Goal: Information Seeking & Learning: Compare options

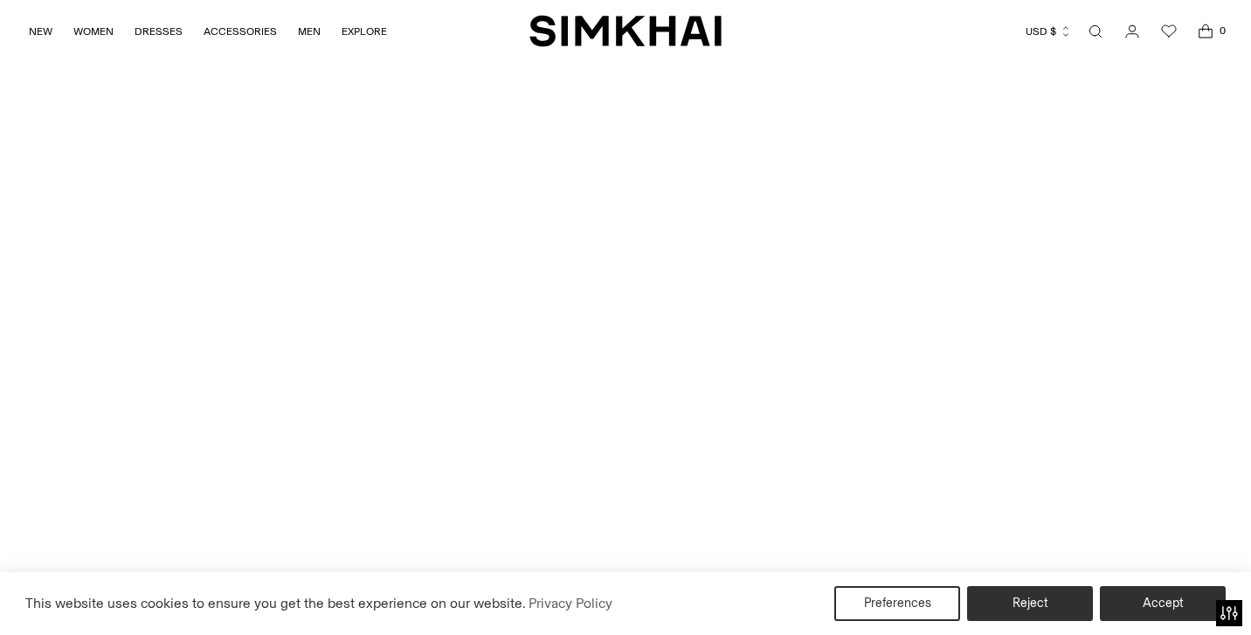
scroll to position [4613, 0]
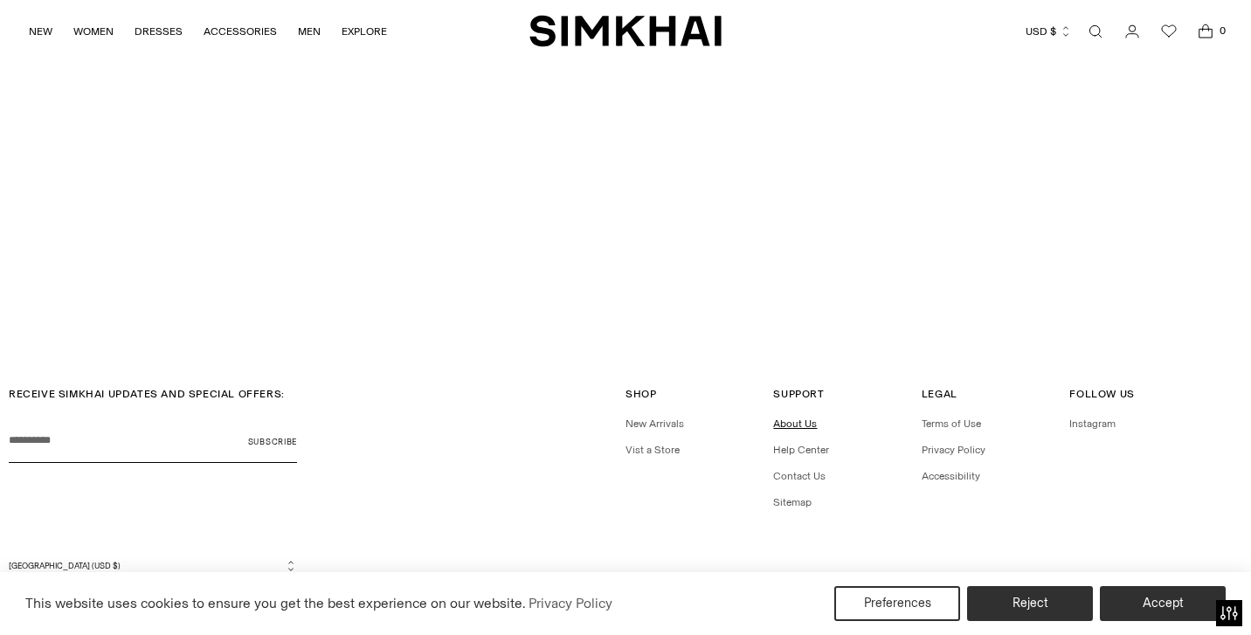
click at [794, 418] on link "About Us" at bounding box center [795, 424] width 44 height 12
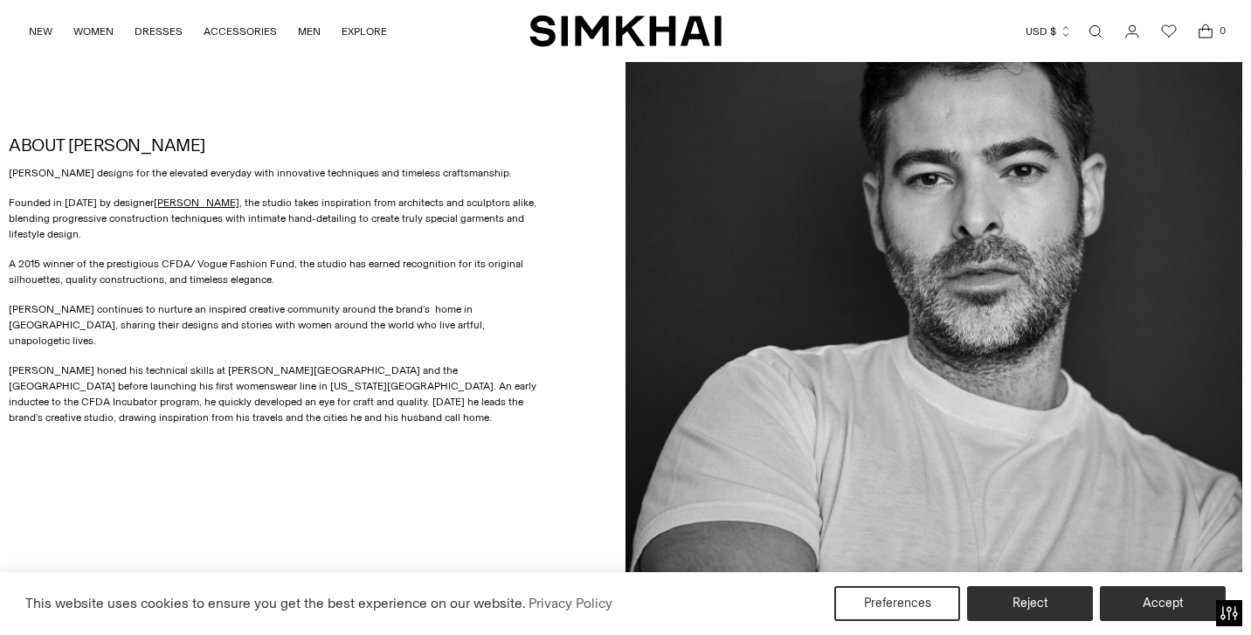
scroll to position [821, 0]
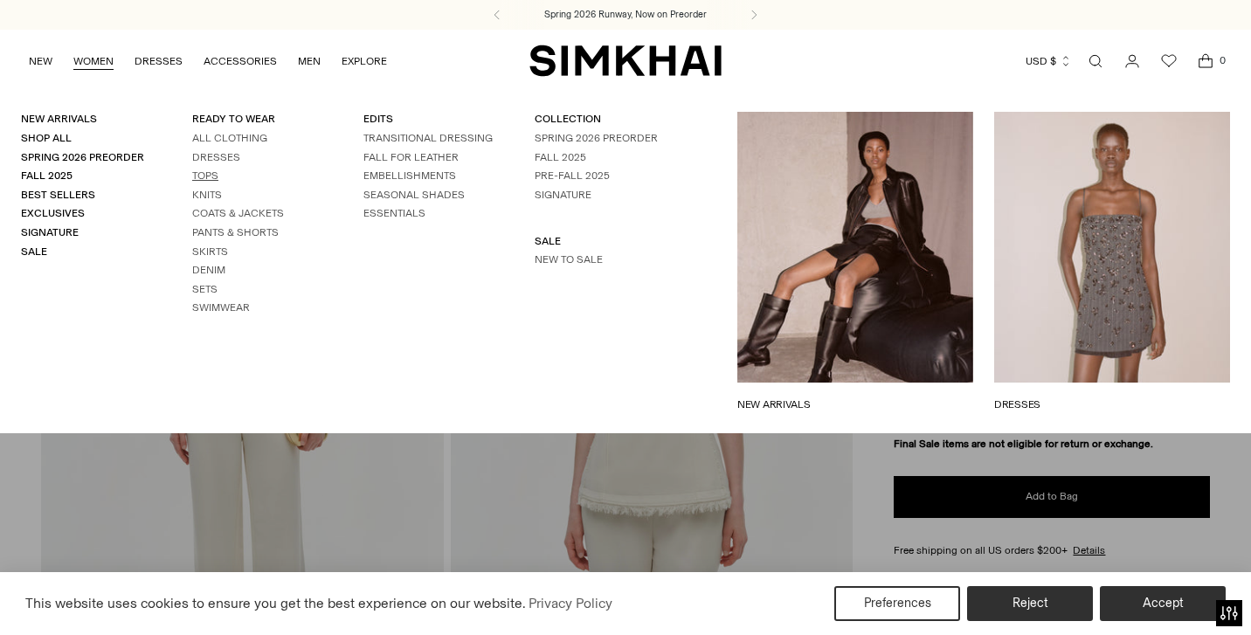
click at [204, 178] on link "Tops" at bounding box center [205, 175] width 26 height 12
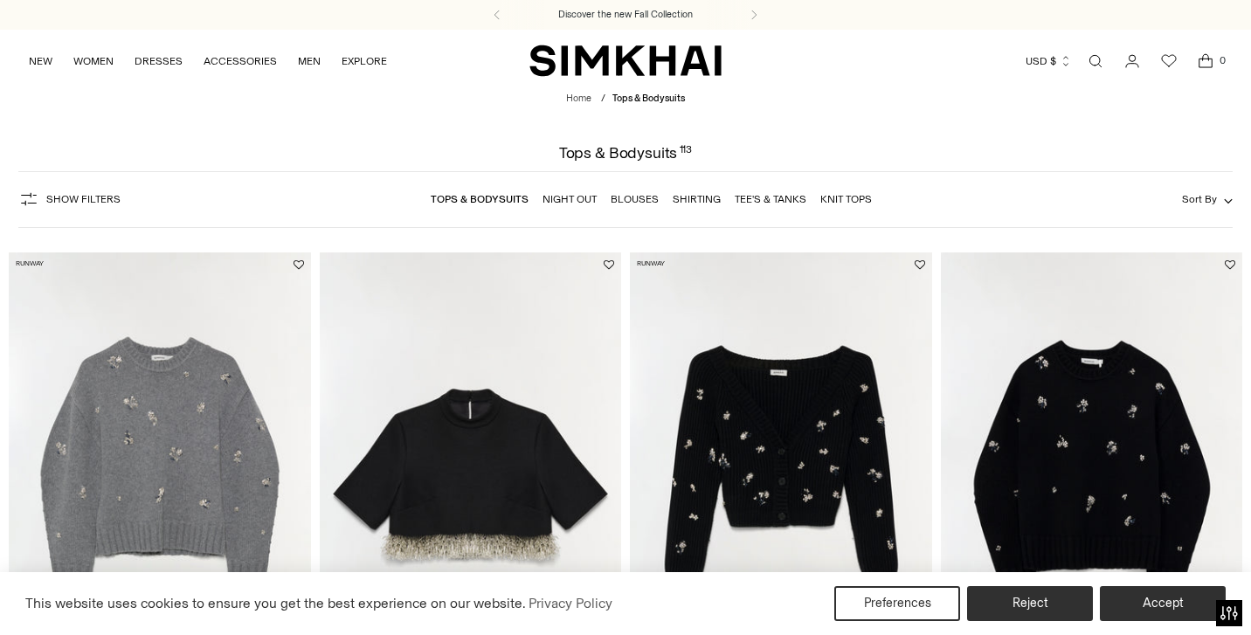
click at [81, 204] on span "Show Filters" at bounding box center [83, 199] width 74 height 12
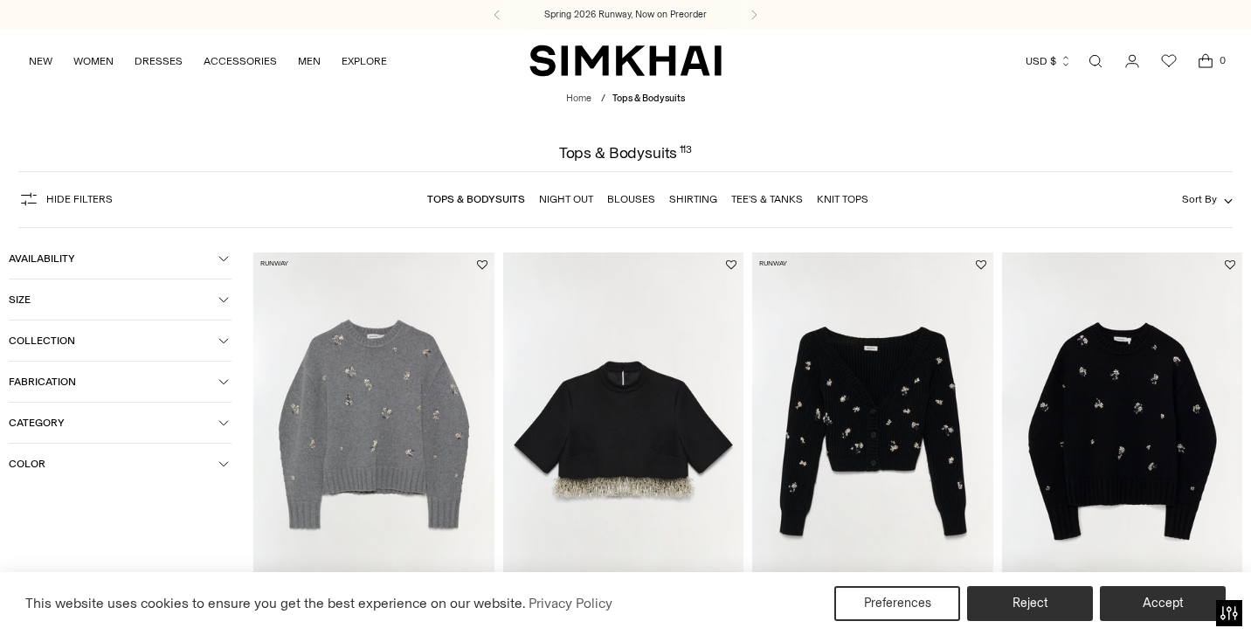
click at [75, 467] on span "Color" at bounding box center [114, 464] width 210 height 12
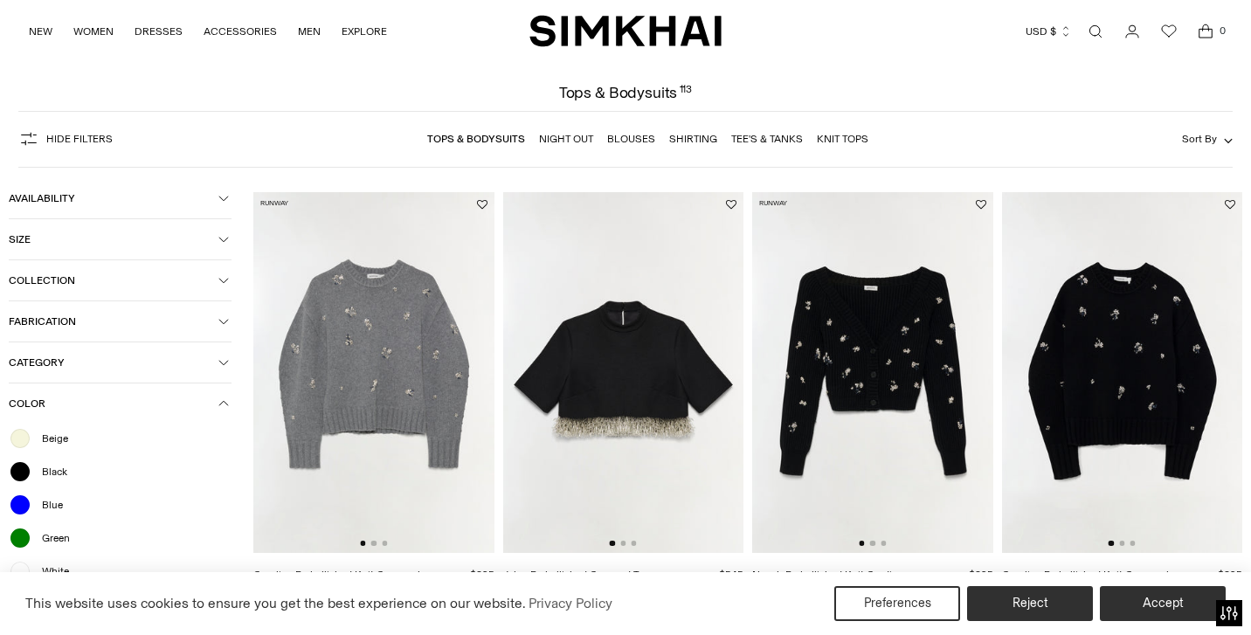
scroll to position [166, 0]
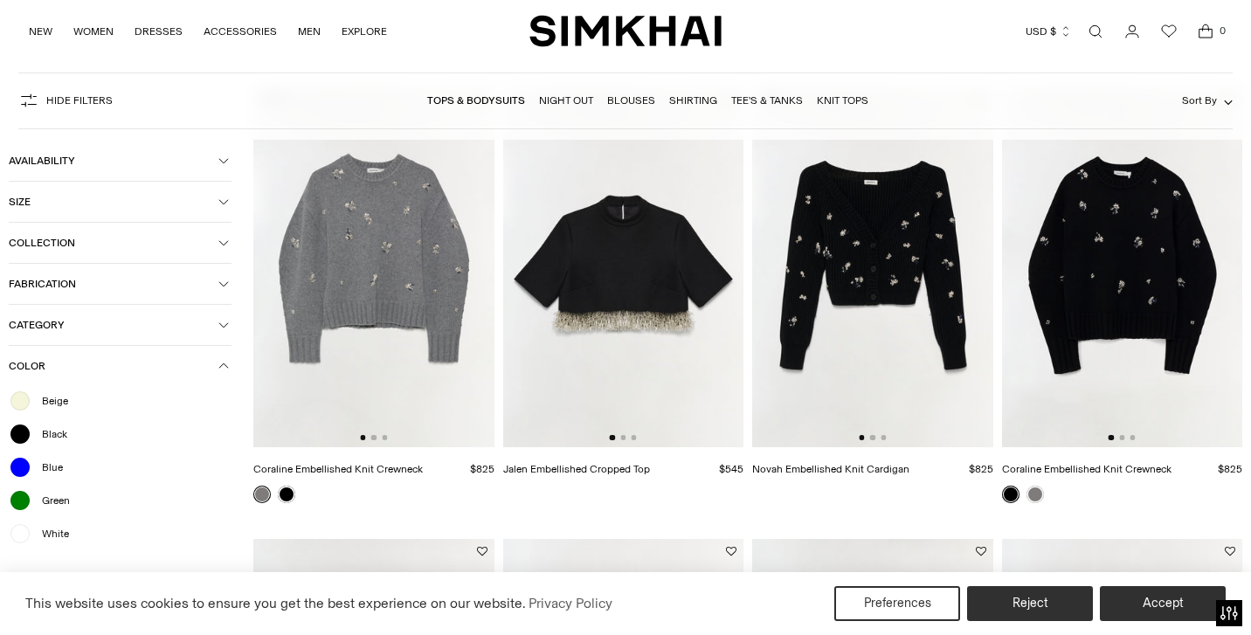
click at [29, 538] on div at bounding box center [20, 533] width 23 height 23
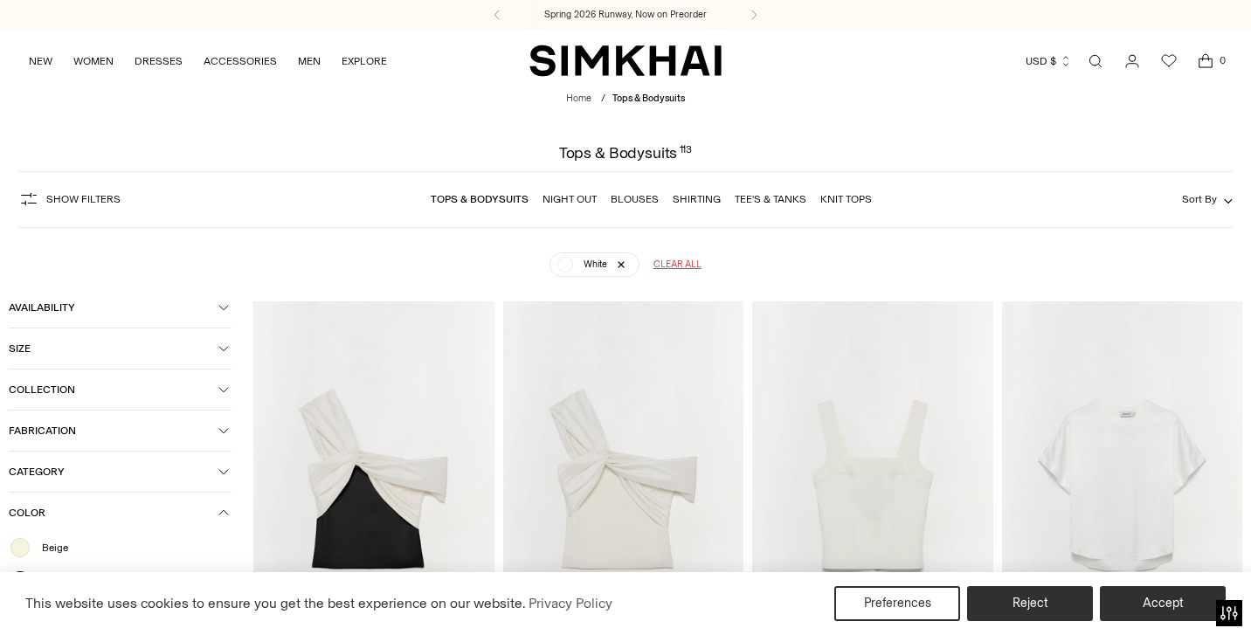
scroll to position [167, 0]
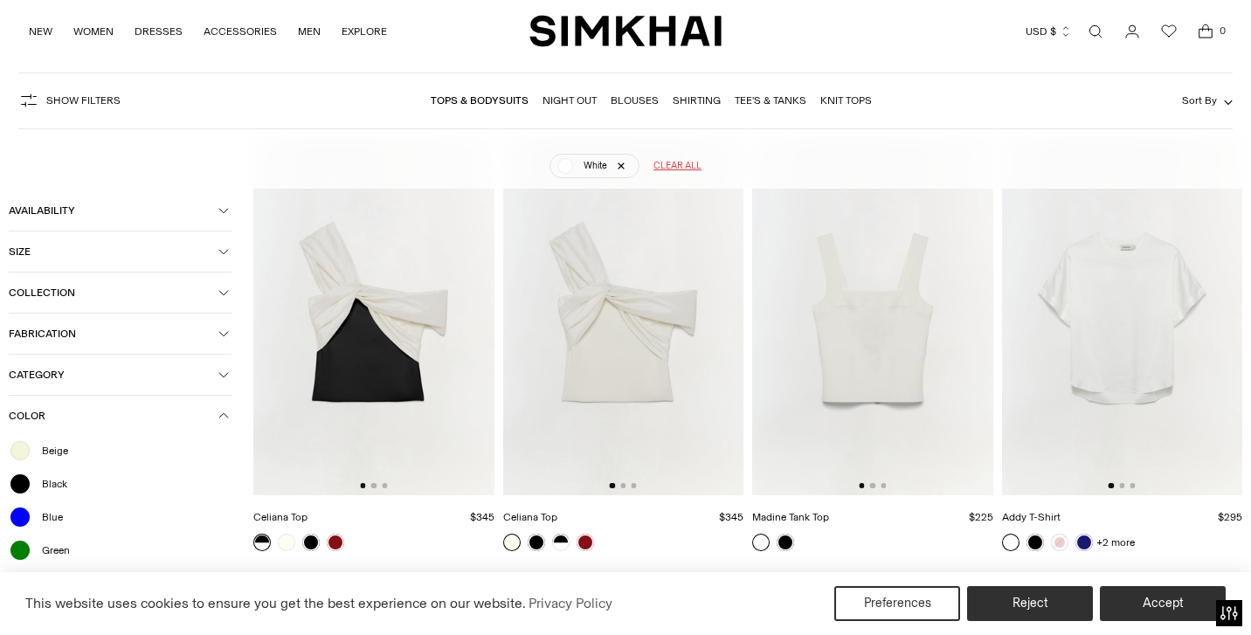
click at [25, 447] on div at bounding box center [20, 450] width 23 height 23
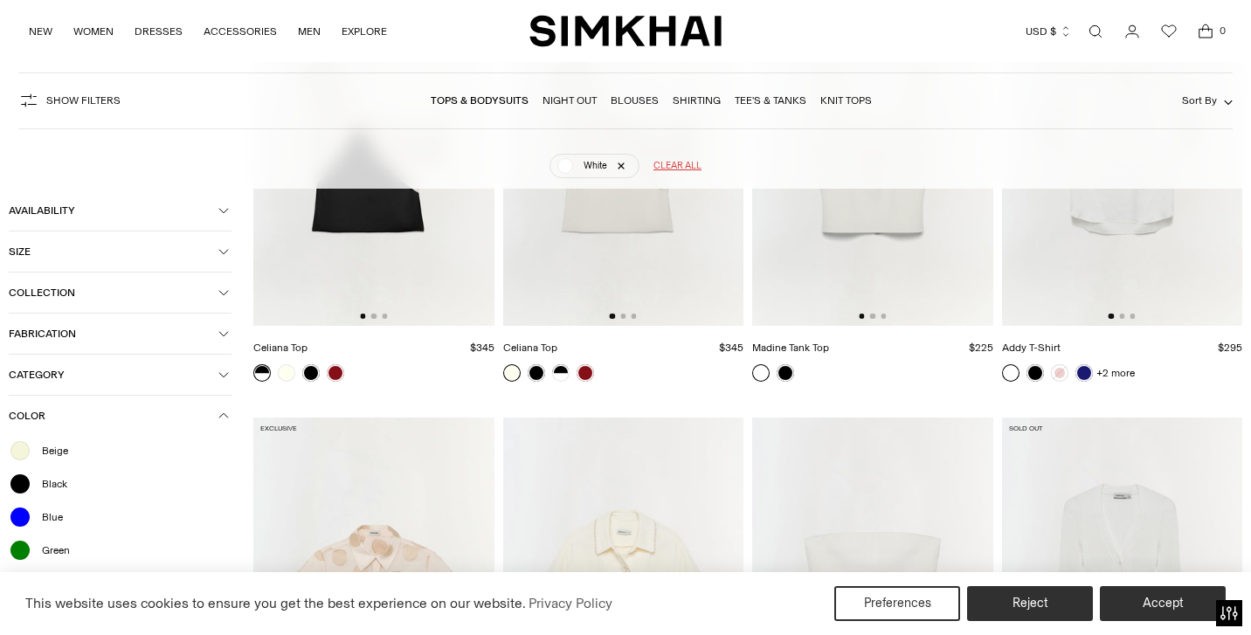
scroll to position [369, 0]
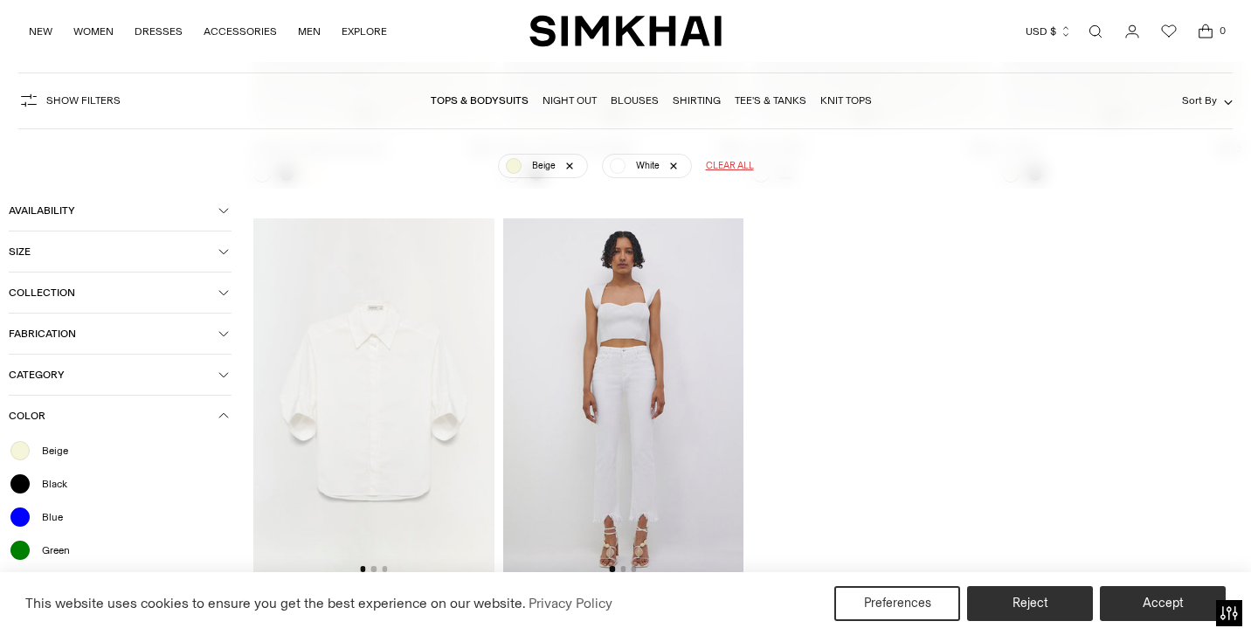
scroll to position [1494, 0]
